Goal: Find specific page/section: Find specific page/section

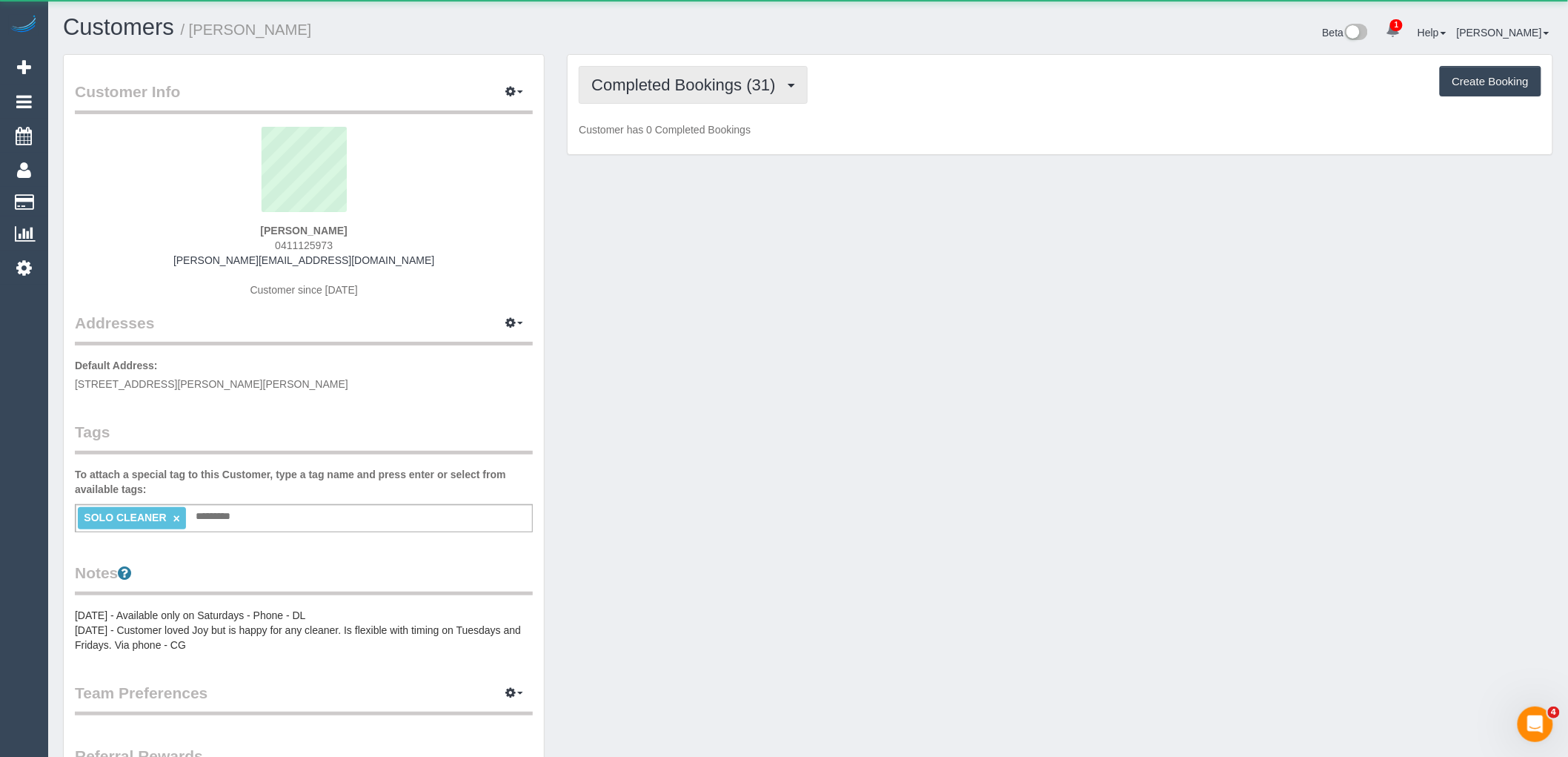
click at [691, 78] on span "Completed Bookings (31)" at bounding box center [687, 85] width 191 height 19
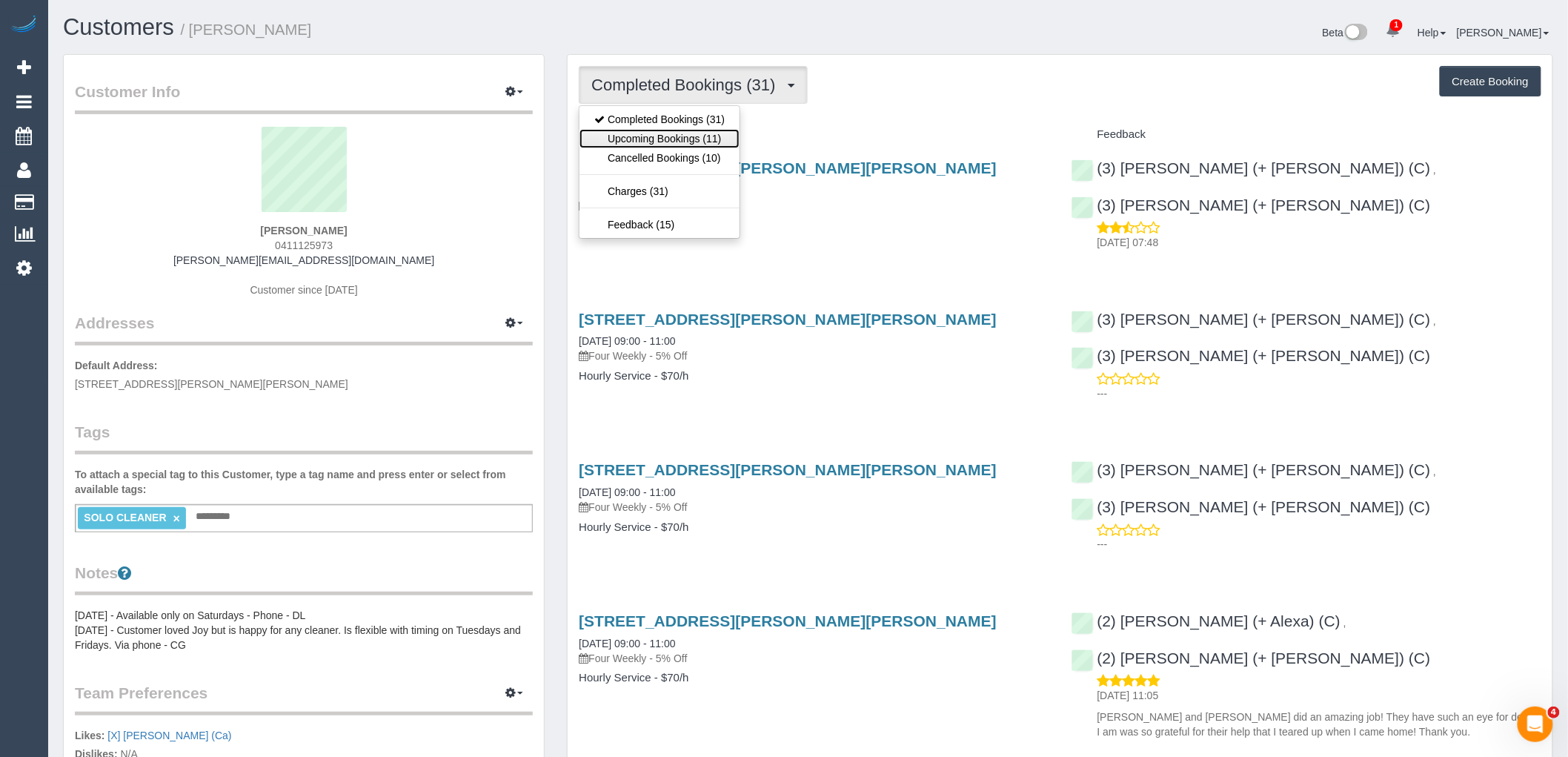
click at [693, 145] on link "Upcoming Bookings (11)" at bounding box center [659, 138] width 160 height 19
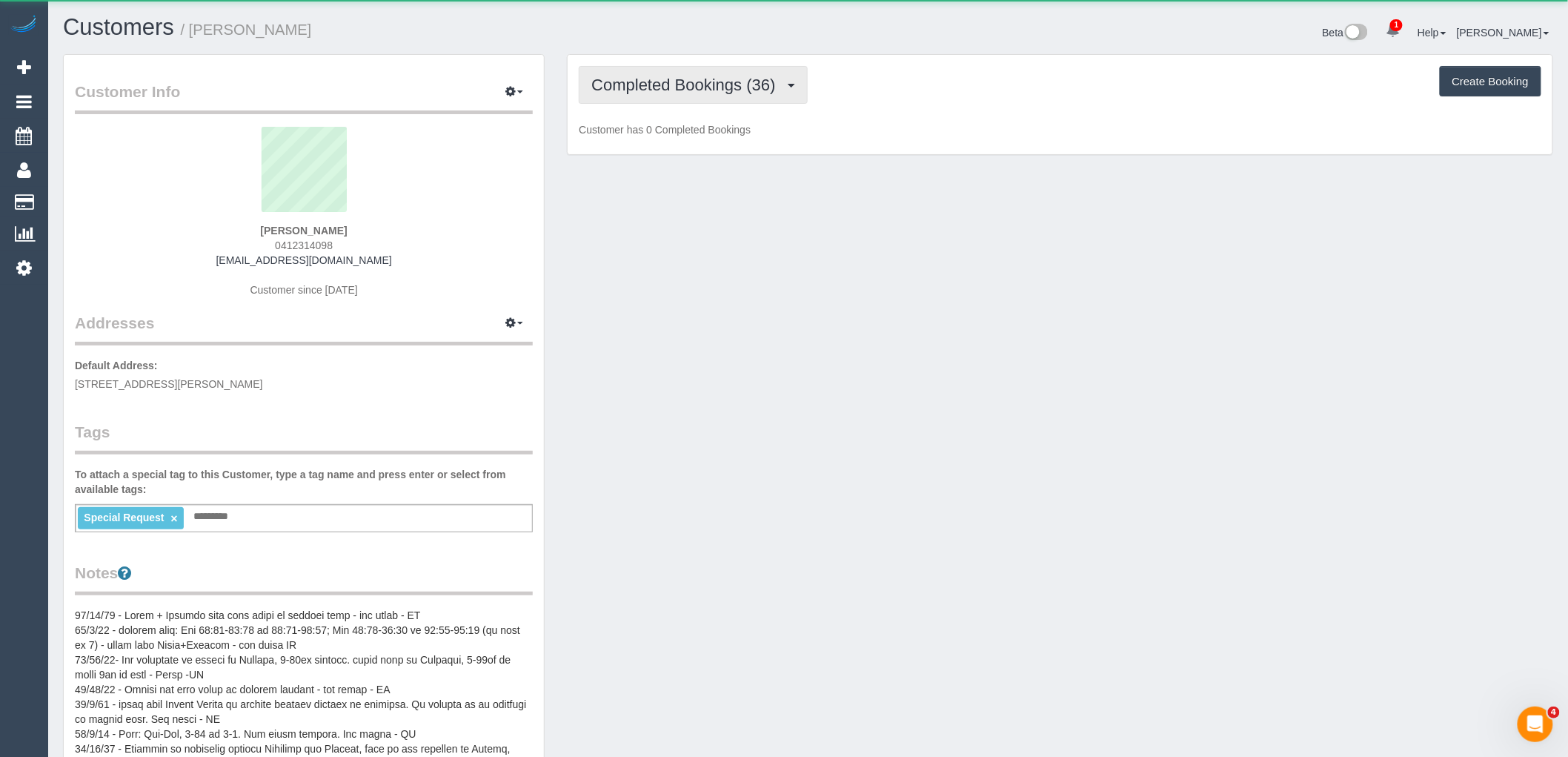
click at [724, 80] on span "Completed Bookings (36)" at bounding box center [687, 85] width 191 height 19
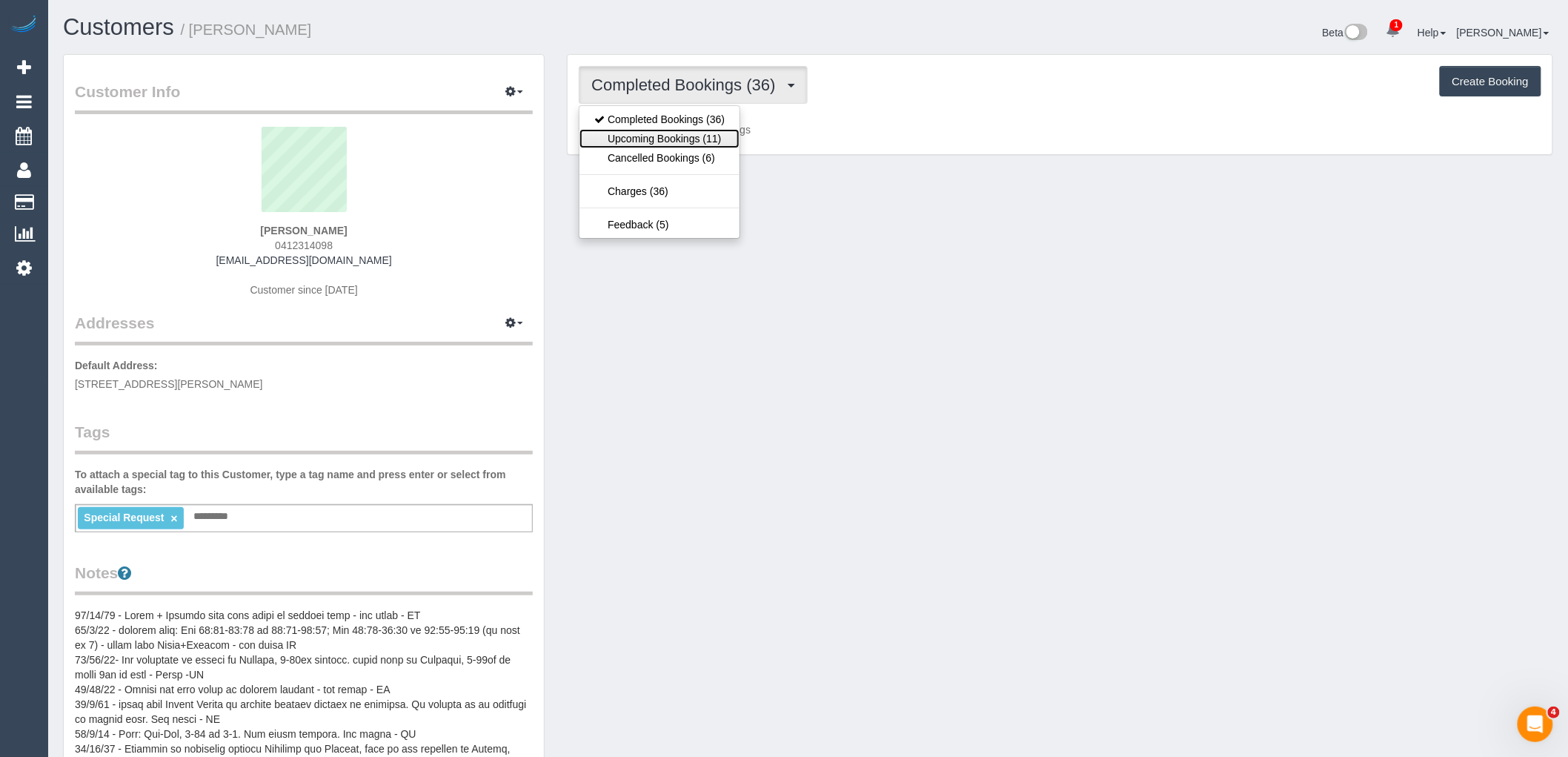
click at [709, 141] on link "Upcoming Bookings (11)" at bounding box center [659, 138] width 160 height 19
